Goal: Task Accomplishment & Management: Manage account settings

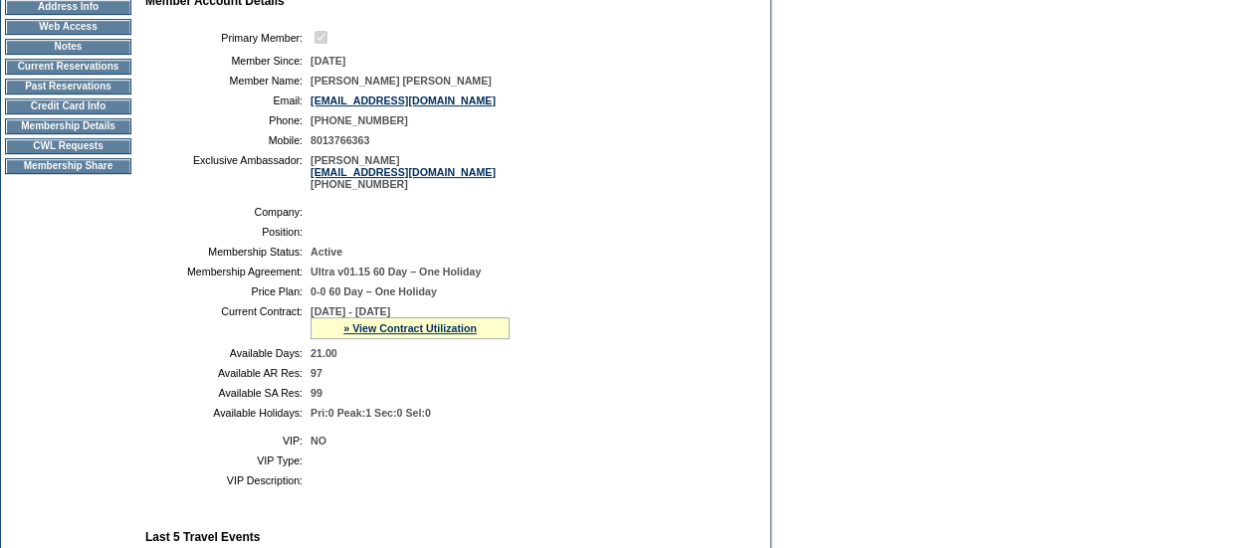
scroll to position [130, 0]
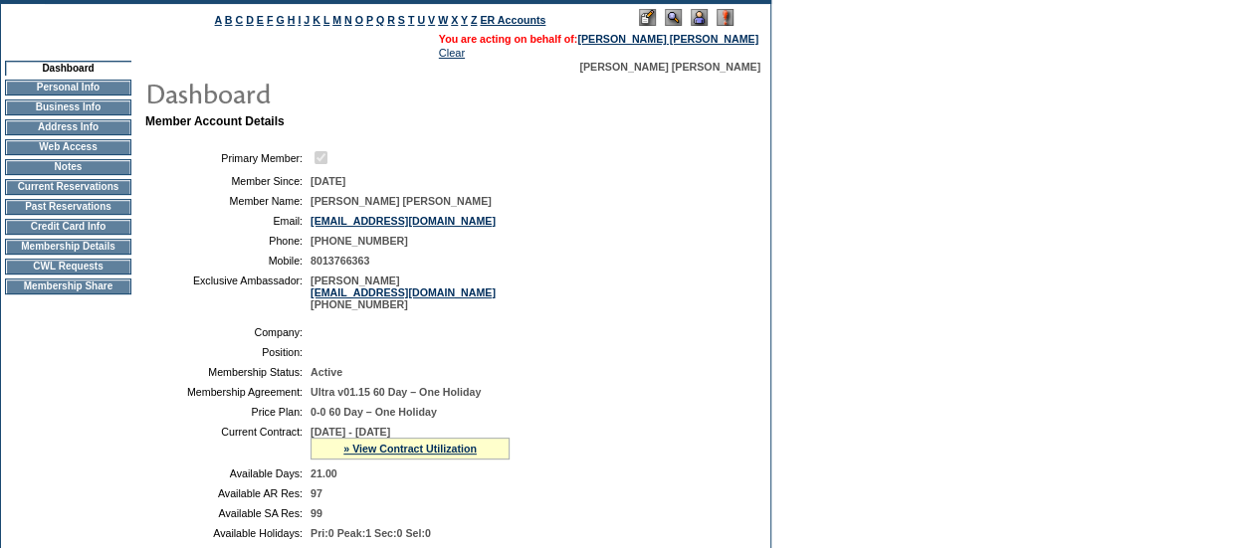
click at [125, 255] on td "Membership Details" at bounding box center [68, 247] width 126 height 16
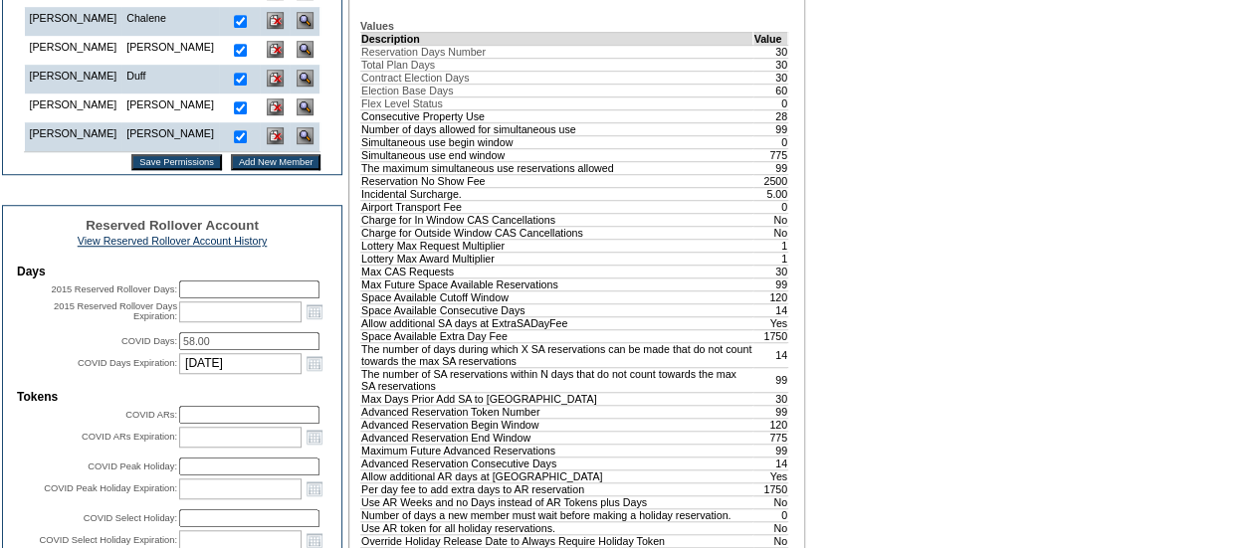
scroll to position [665, 0]
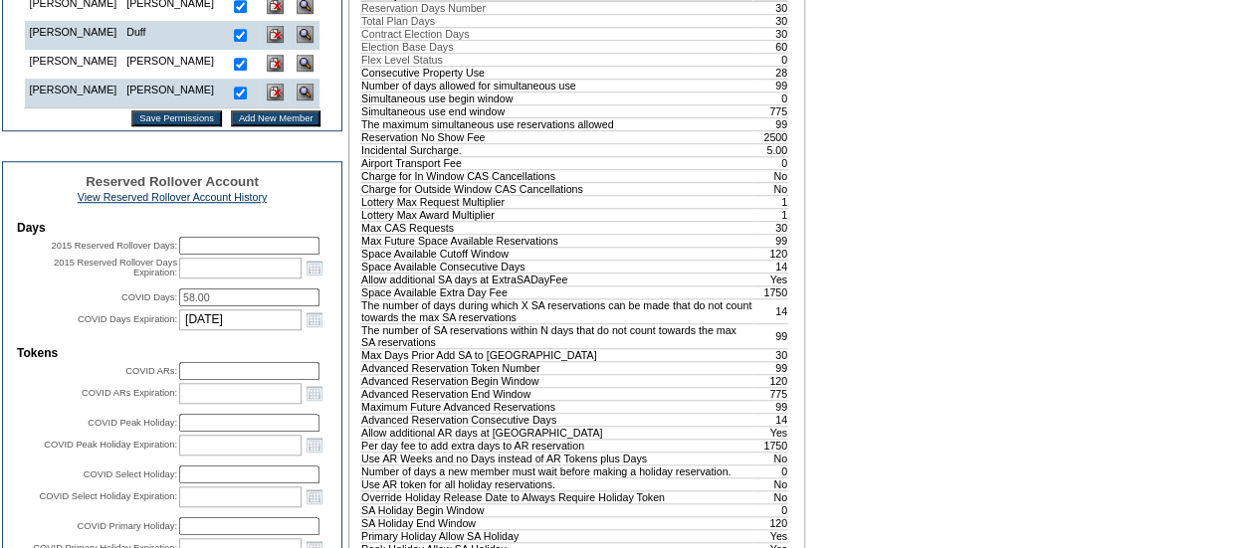
drag, startPoint x: 219, startPoint y: 363, endPoint x: 161, endPoint y: 359, distance: 57.9
click at [161, 307] on tr "COVID Days: 58.00" at bounding box center [172, 298] width 310 height 18
click at [185, 307] on input "58.00" at bounding box center [249, 298] width 140 height 18
click at [82, 287] on td at bounding box center [172, 284] width 310 height 6
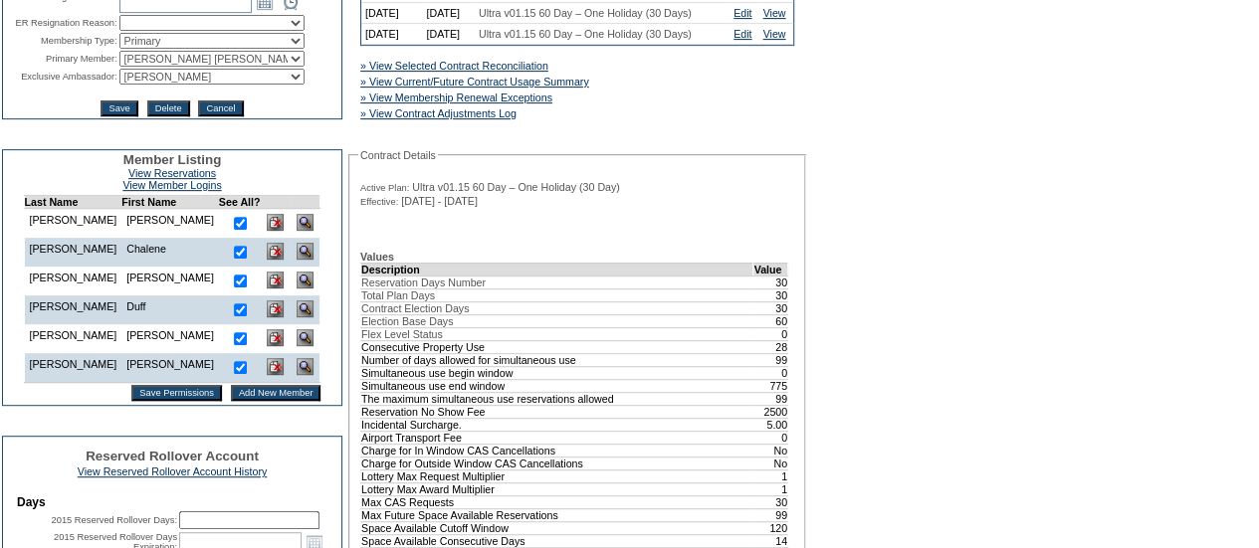
scroll to position [0, 0]
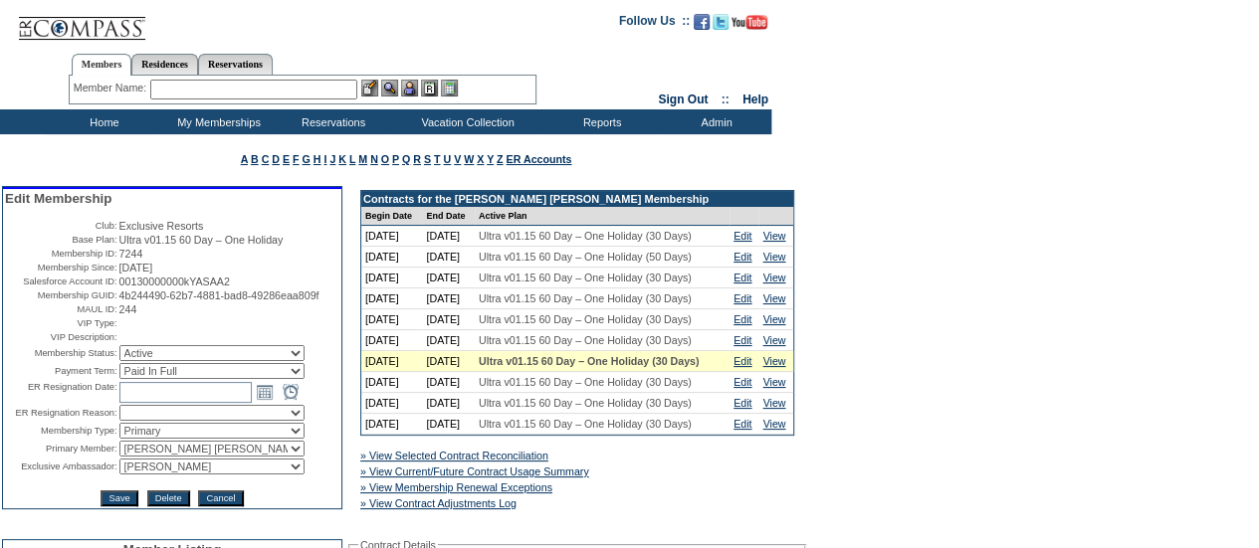
click at [101, 113] on td "Home" at bounding box center [102, 121] width 114 height 25
